Goal: Check status: Check status

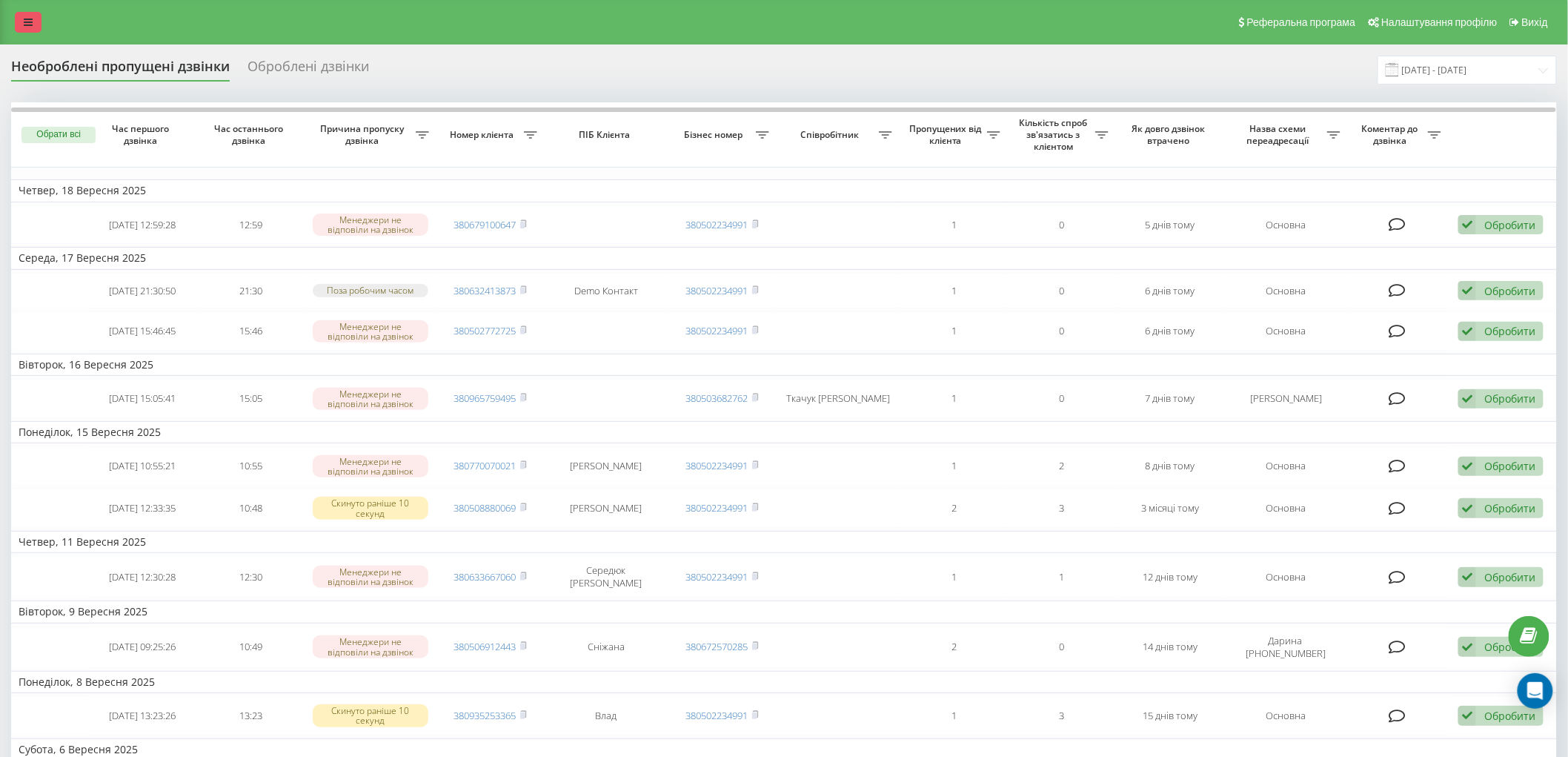
click at [33, 17] on link at bounding box center [28, 22] width 26 height 21
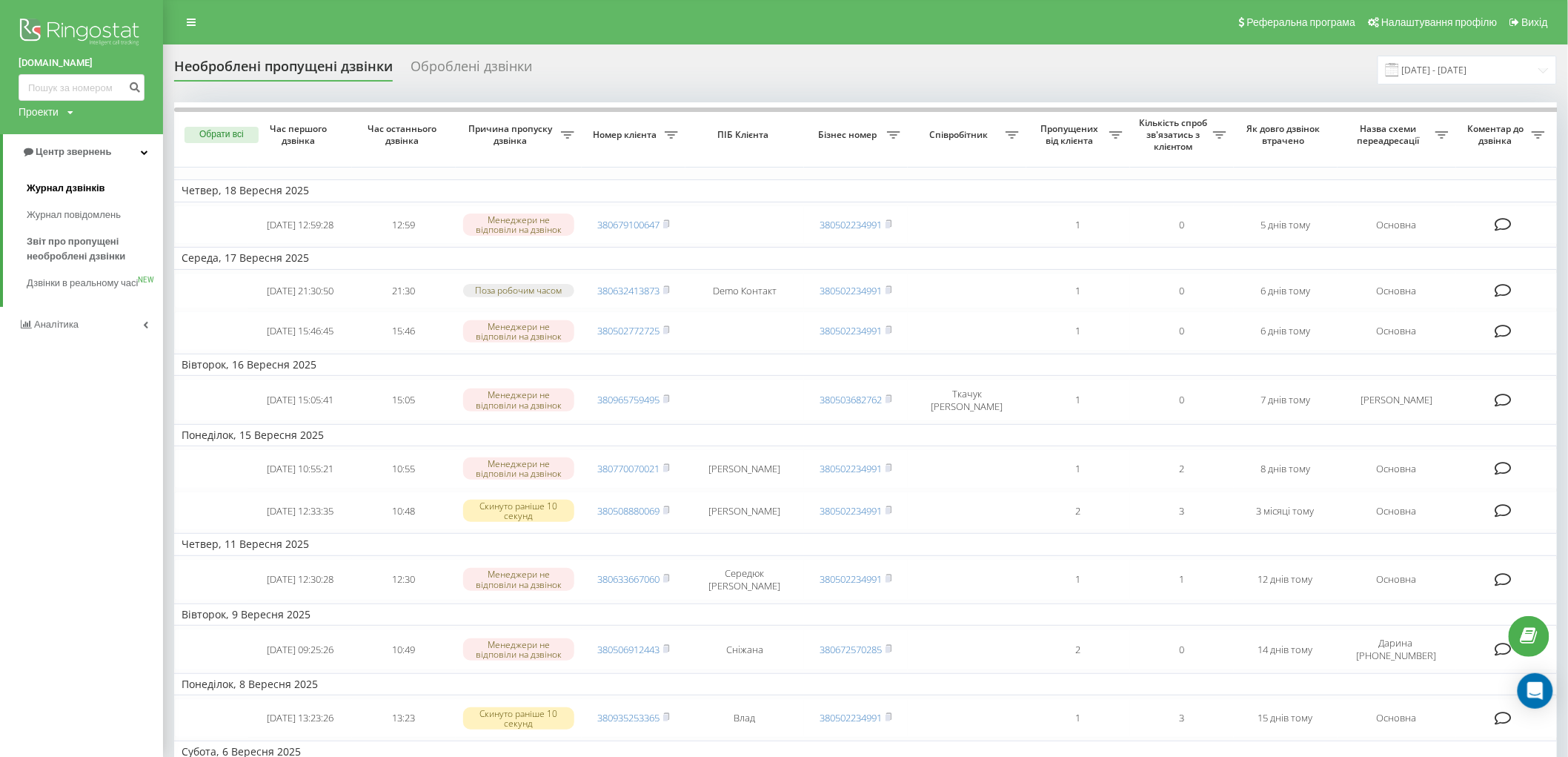
click at [84, 190] on span "Журнал дзвінків" at bounding box center [65, 188] width 78 height 15
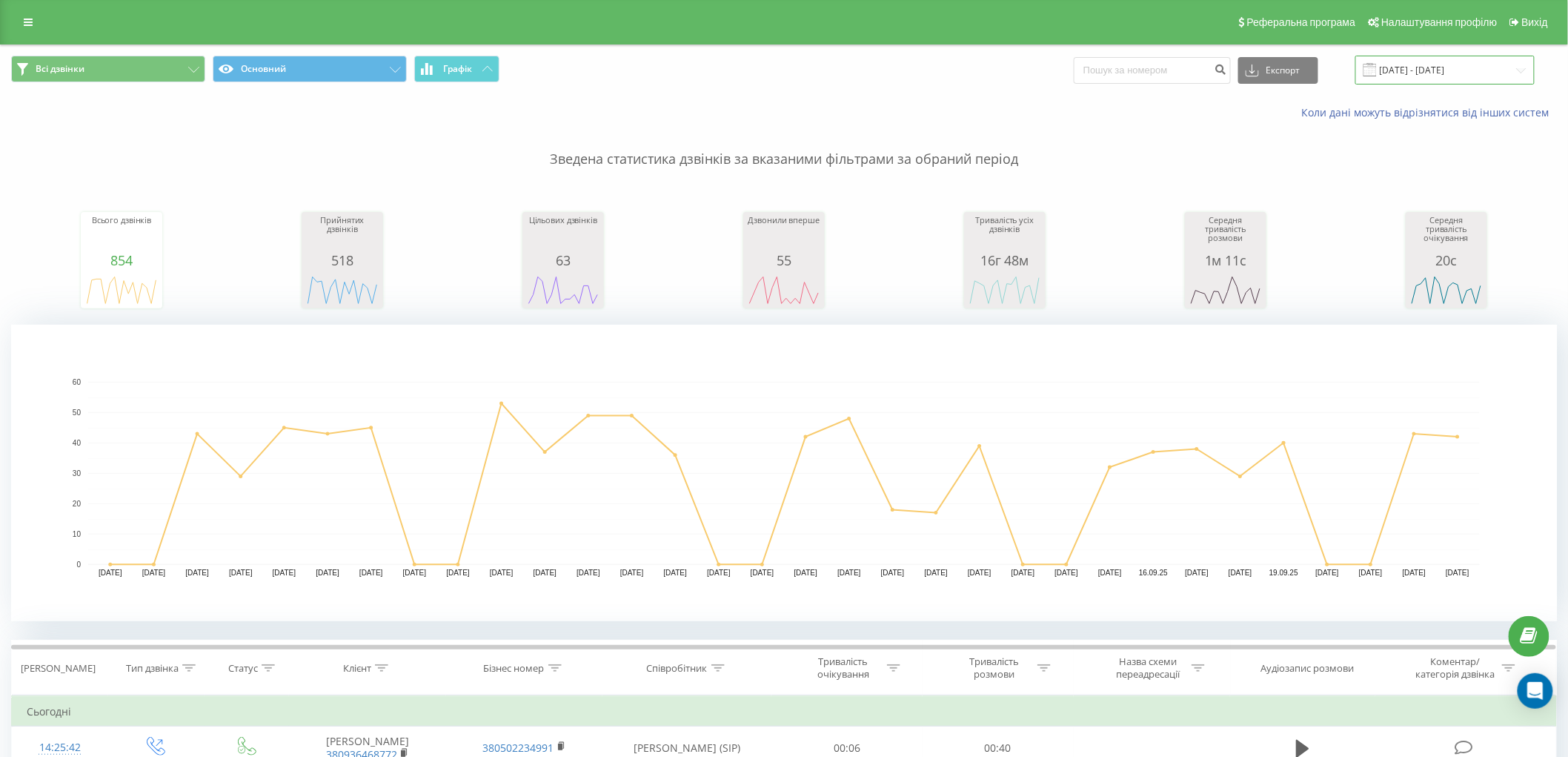
click at [1455, 74] on input "[DATE] - [DATE]" at bounding box center [1445, 70] width 180 height 29
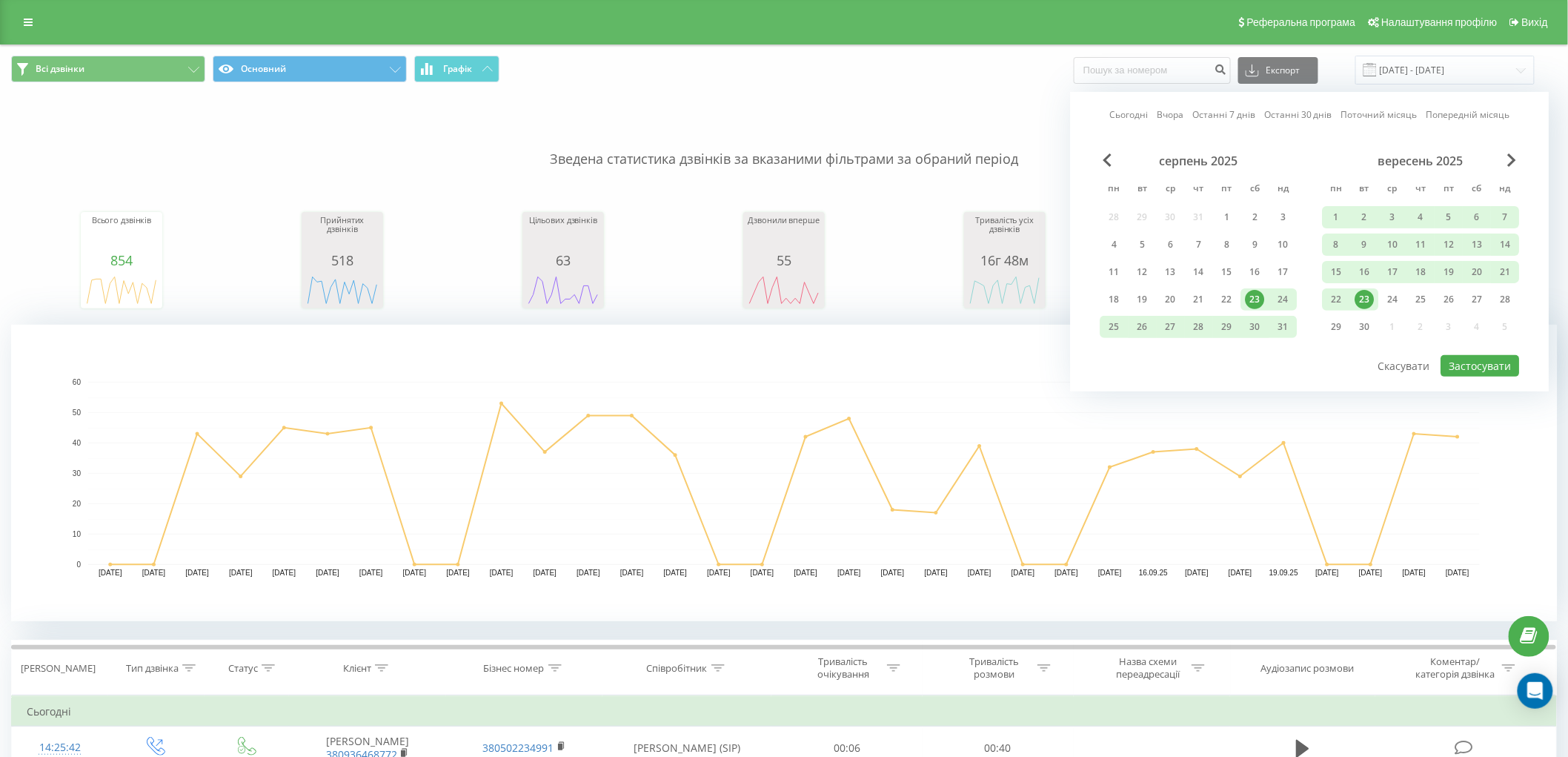
click at [1366, 300] on div "23" at bounding box center [1364, 299] width 19 height 19
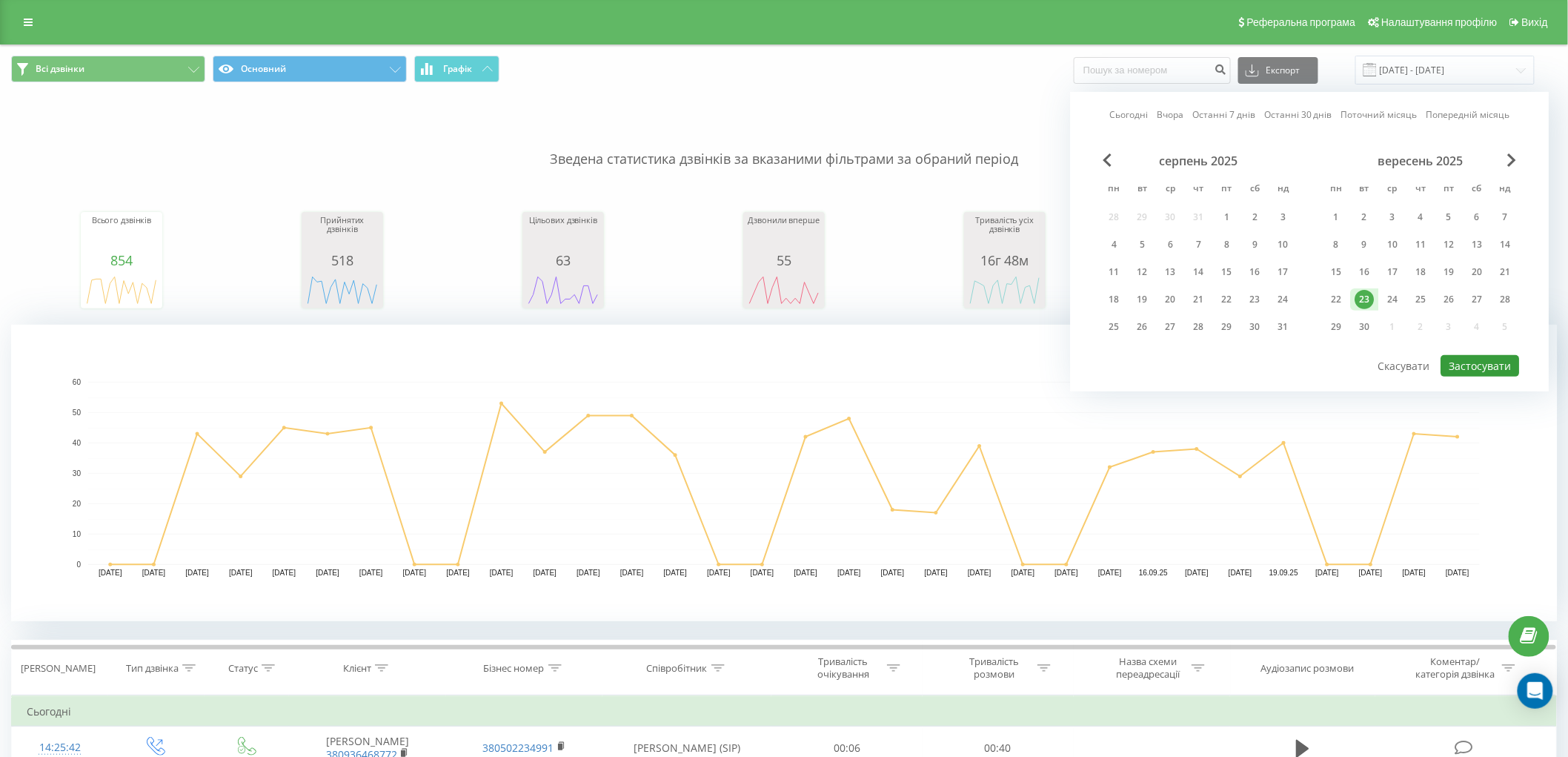
click at [1467, 363] on button "Застосувати" at bounding box center [1480, 366] width 78 height 22
type input "23.09.2025 - 23.09.2025"
